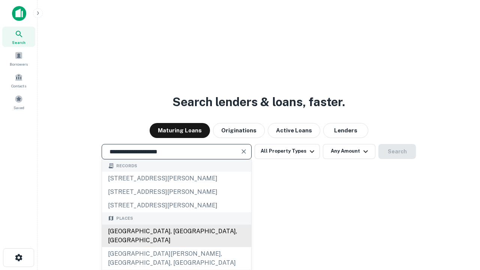
click at [176, 247] on div "Santa Monica, CA, USA" at bounding box center [176, 236] width 149 height 23
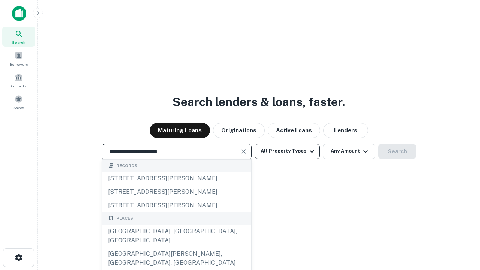
type input "**********"
click at [287, 151] on button "All Property Types" at bounding box center [287, 151] width 65 height 15
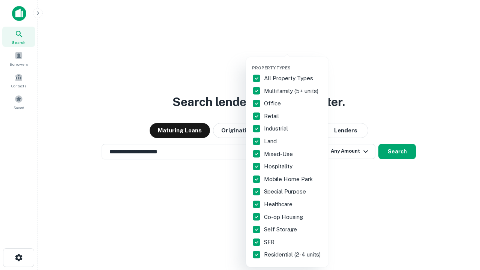
click at [293, 63] on button "button" at bounding box center [293, 63] width 83 height 0
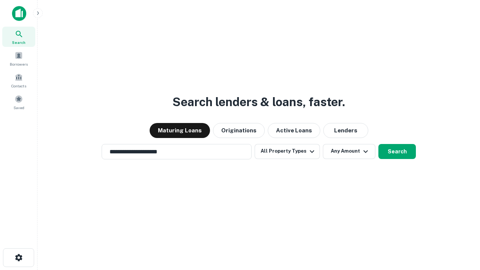
scroll to position [12, 0]
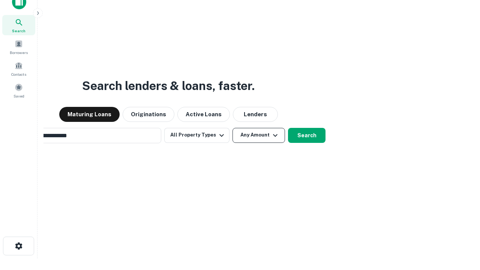
click at [233, 128] on button "Any Amount" at bounding box center [259, 135] width 53 height 15
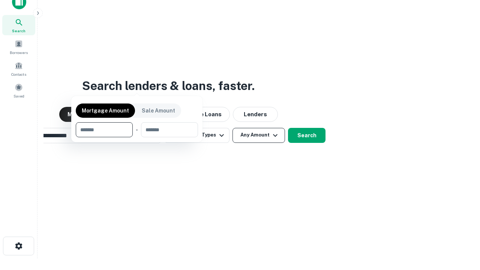
scroll to position [54, 212]
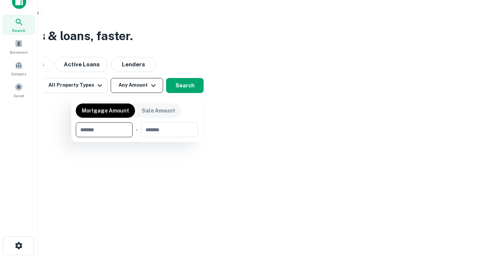
type input "*******"
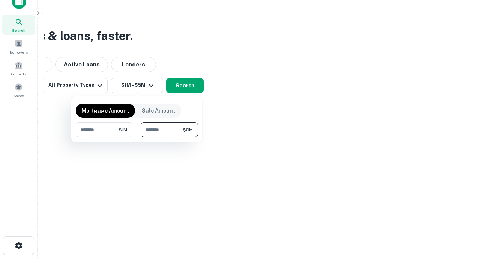
type input "*******"
click at [137, 137] on button "button" at bounding box center [137, 137] width 122 height 0
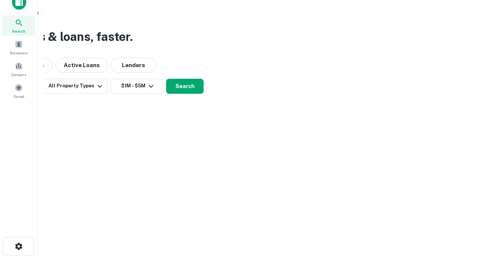
scroll to position [5, 138]
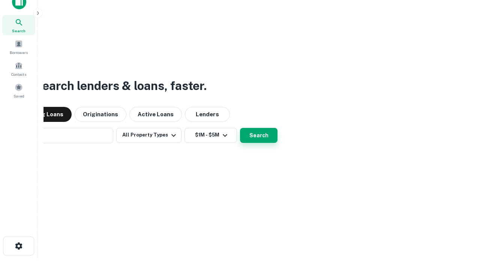
click at [240, 128] on button "Search" at bounding box center [259, 135] width 38 height 15
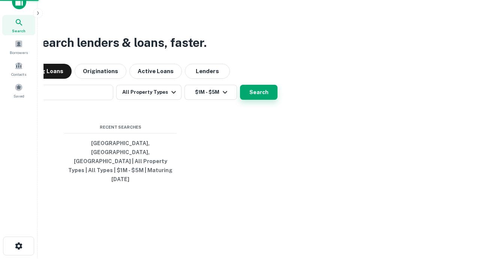
scroll to position [20, 212]
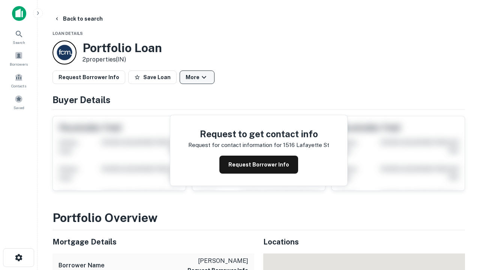
click at [197, 77] on button "More" at bounding box center [197, 78] width 35 height 14
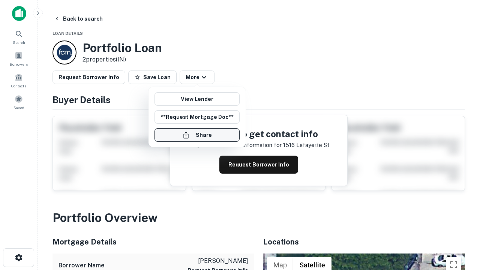
click at [197, 135] on button "Share" at bounding box center [197, 135] width 85 height 14
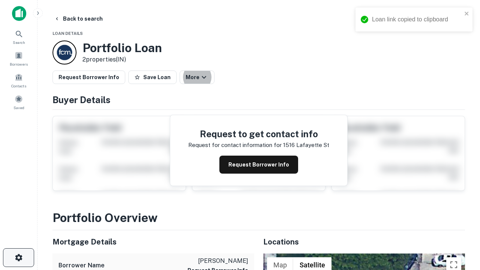
click at [18, 258] on icon "button" at bounding box center [18, 257] width 9 height 9
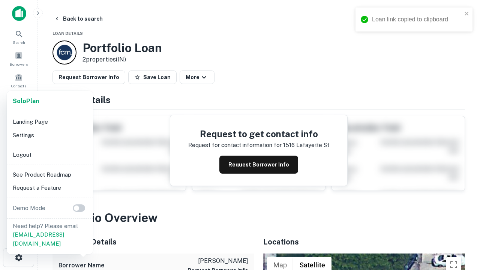
click at [50, 155] on li "Logout" at bounding box center [50, 155] width 80 height 14
